Goal: Find specific page/section: Find specific page/section

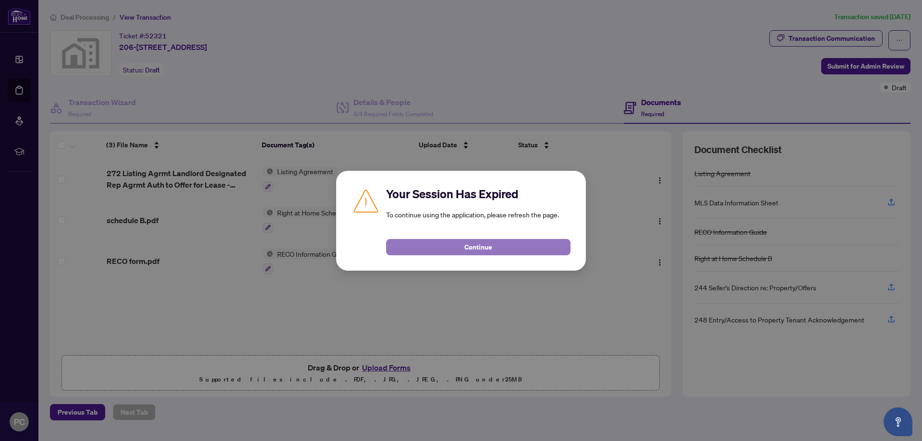
click at [515, 241] on button "Continue" at bounding box center [478, 247] width 184 height 16
